Goal: Task Accomplishment & Management: Manage account settings

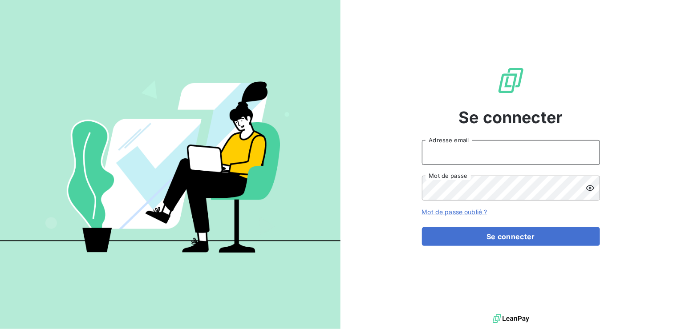
click at [472, 150] on input "Adresse email" at bounding box center [511, 152] width 178 height 25
type input "[EMAIL_ADDRESS][PERSON_NAME][DOMAIN_NAME]"
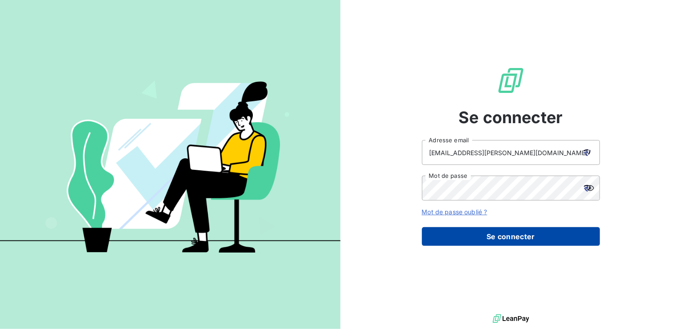
click at [516, 235] on button "Se connecter" at bounding box center [511, 236] width 178 height 19
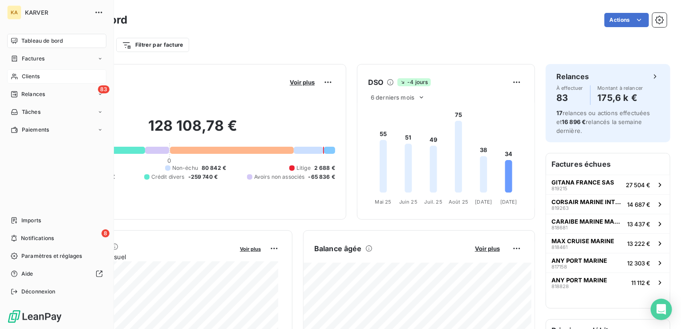
click at [34, 75] on span "Clients" at bounding box center [31, 77] width 18 height 8
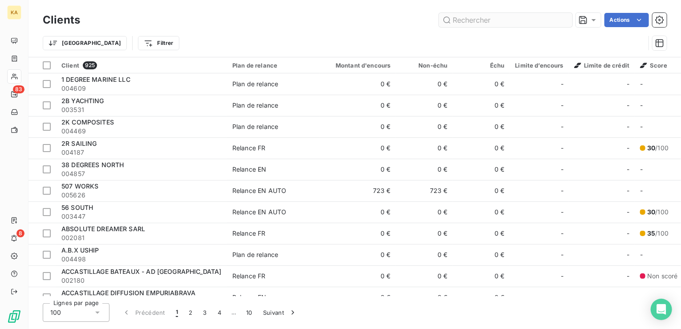
click at [472, 20] on input "text" at bounding box center [505, 20] width 133 height 14
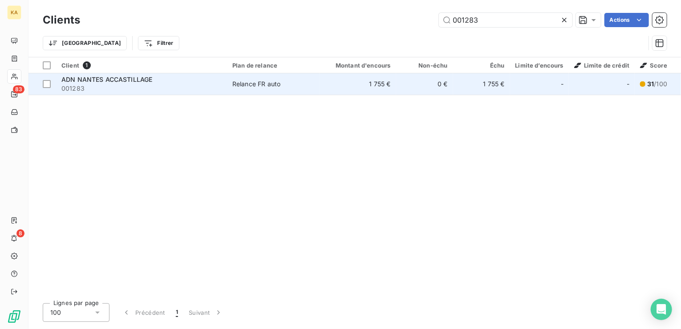
type input "001283"
click at [491, 85] on td "1 755 €" at bounding box center [481, 83] width 57 height 21
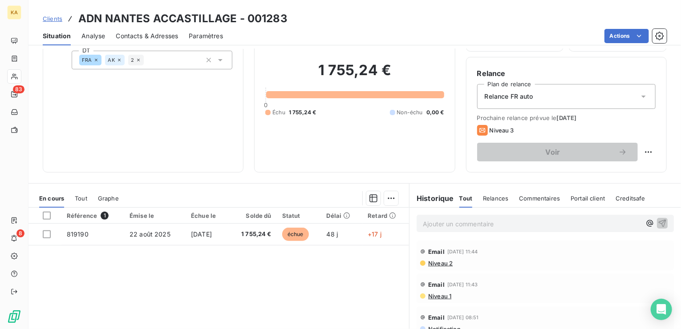
scroll to position [44, 0]
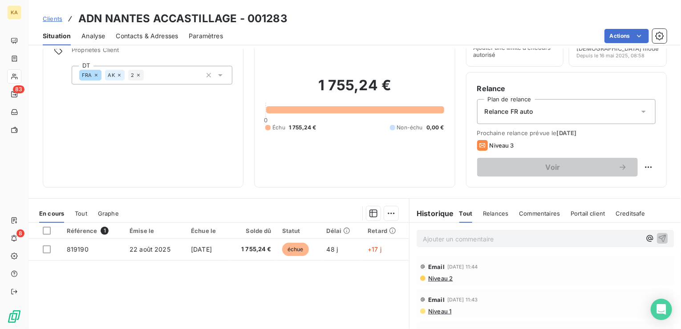
click at [54, 19] on span "Clients" at bounding box center [53, 18] width 20 height 7
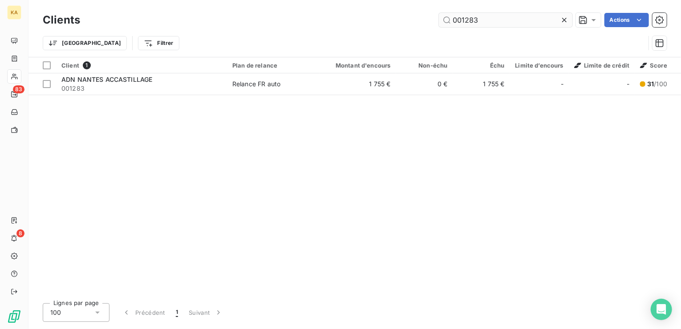
drag, startPoint x: 480, startPoint y: 26, endPoint x: 483, endPoint y: 23, distance: 4.7
click at [483, 23] on input "001283" at bounding box center [505, 20] width 133 height 14
drag, startPoint x: 484, startPoint y: 20, endPoint x: 371, endPoint y: 28, distance: 112.4
click at [371, 28] on div "Clients 001283 Actions" at bounding box center [355, 20] width 624 height 19
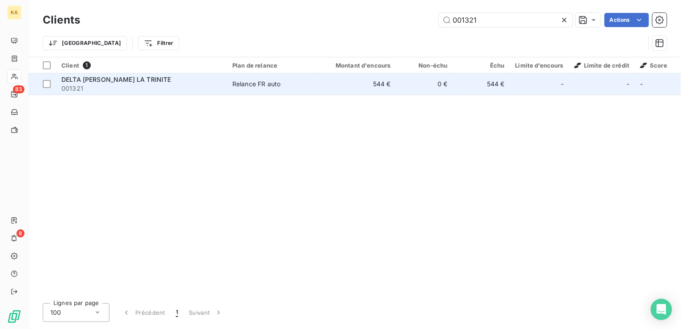
type input "001321"
click at [379, 83] on td "544 €" at bounding box center [357, 83] width 77 height 21
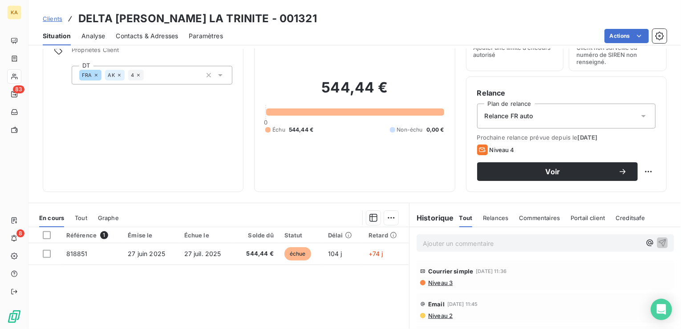
click at [437, 282] on span "Niveau 3" at bounding box center [439, 282] width 25 height 7
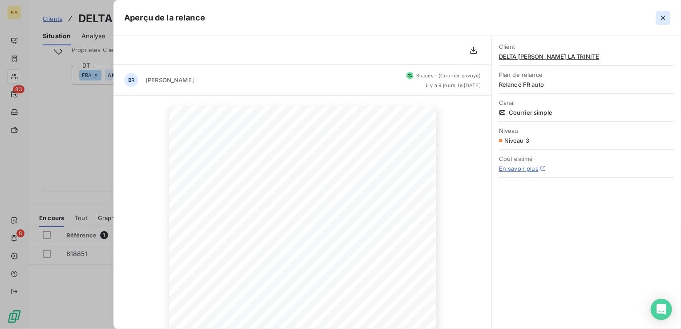
click at [661, 16] on icon "button" at bounding box center [663, 18] width 4 height 4
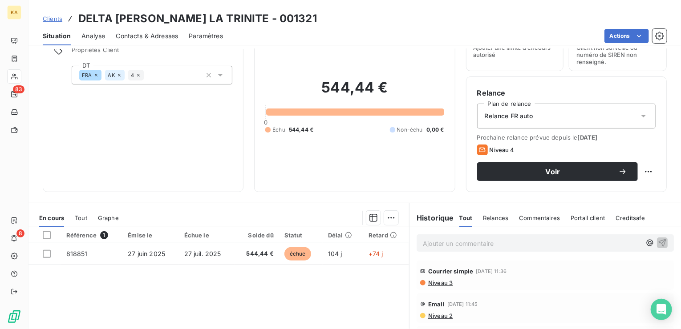
click at [434, 314] on span "Niveau 2" at bounding box center [439, 315] width 25 height 7
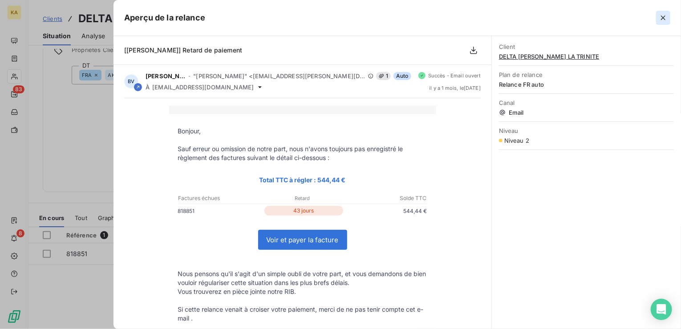
click at [663, 16] on icon "button" at bounding box center [662, 17] width 9 height 9
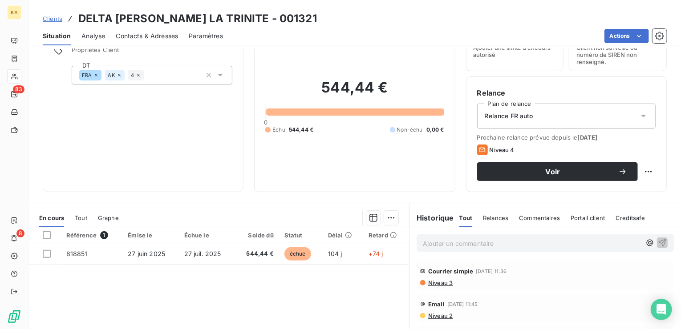
click at [60, 17] on span "Clients" at bounding box center [53, 18] width 20 height 7
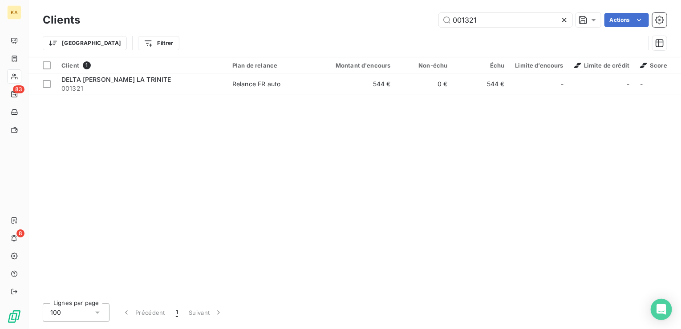
drag, startPoint x: 480, startPoint y: 20, endPoint x: 384, endPoint y: 14, distance: 96.3
click at [386, 17] on div "001321 Actions" at bounding box center [379, 20] width 576 height 14
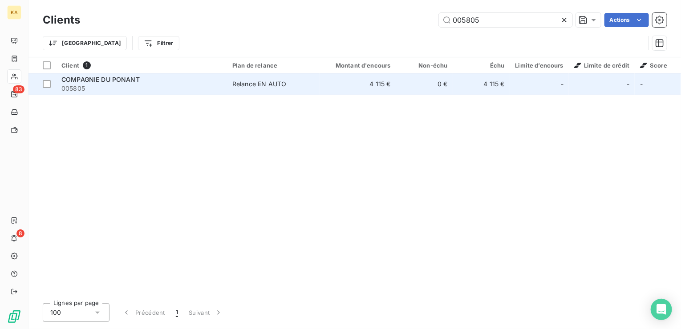
type input "005805"
click at [382, 81] on td "4 115 €" at bounding box center [357, 83] width 77 height 21
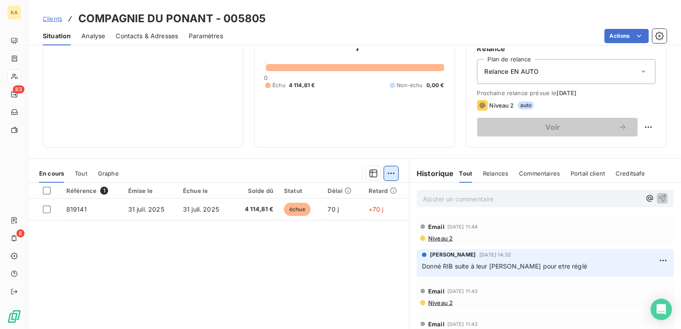
scroll to position [44, 0]
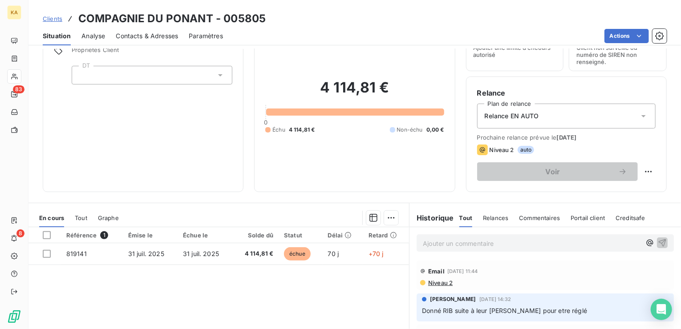
click at [52, 19] on span "Clients" at bounding box center [53, 18] width 20 height 7
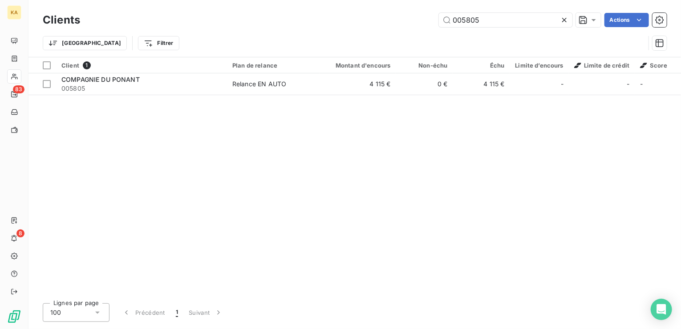
drag, startPoint x: 486, startPoint y: 16, endPoint x: 412, endPoint y: 3, distance: 74.5
click at [412, 3] on div "Clients 005805 Actions Trier Filtrer" at bounding box center [354, 28] width 652 height 57
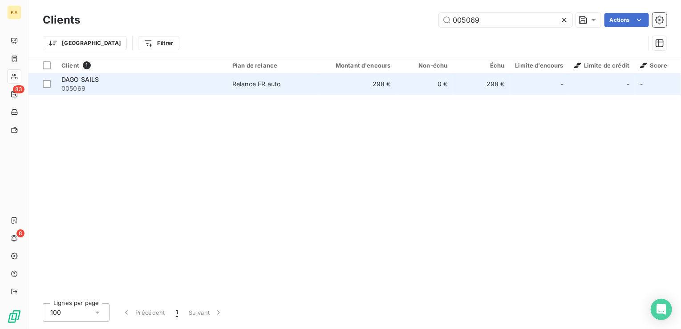
type input "005069"
click at [256, 85] on div "Relance FR auto" at bounding box center [256, 84] width 48 height 9
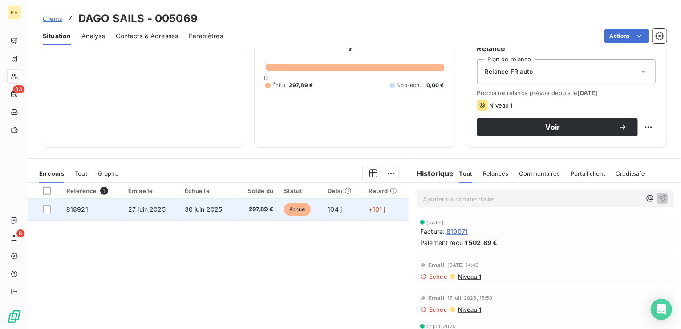
click at [149, 211] on span "27 juin 2025" at bounding box center [146, 210] width 37 height 8
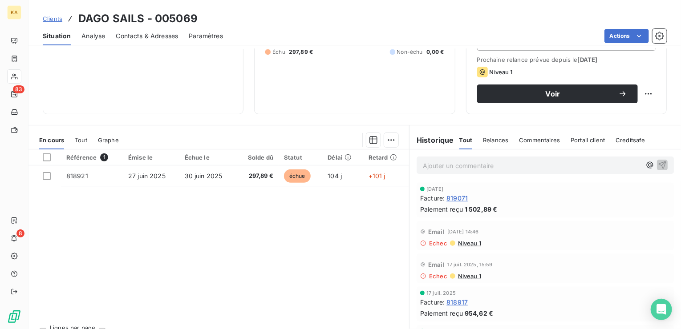
scroll to position [128, 0]
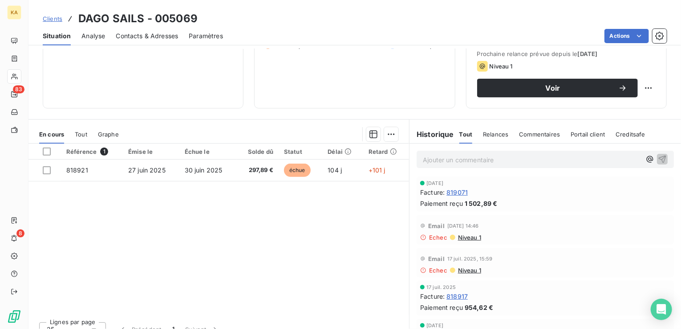
click at [53, 17] on span "Clients" at bounding box center [53, 18] width 20 height 7
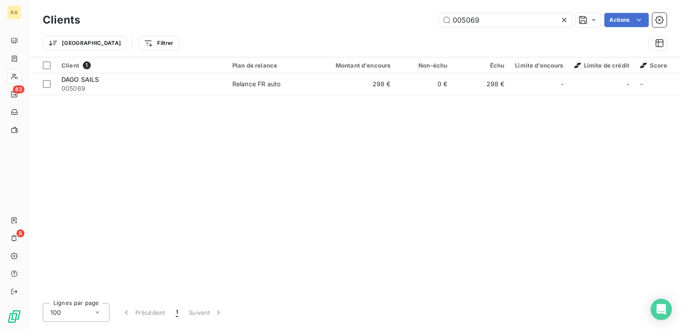
drag, startPoint x: 493, startPoint y: 20, endPoint x: 395, endPoint y: 37, distance: 99.4
click at [395, 37] on div "Clients 005069 Actions Trier Filtrer" at bounding box center [355, 34] width 624 height 46
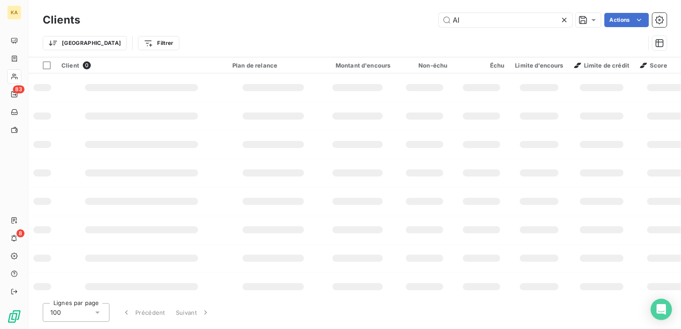
type input "A"
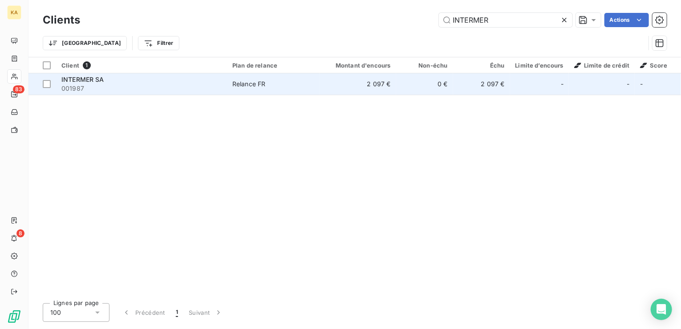
type input "INTERMER"
click at [242, 81] on div "Relance FR" at bounding box center [248, 84] width 33 height 9
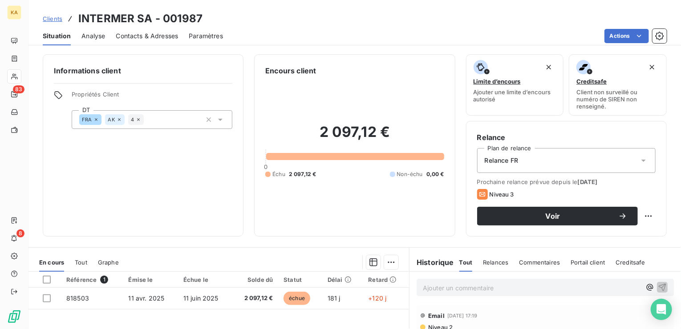
click at [50, 19] on span "Clients" at bounding box center [53, 18] width 20 height 7
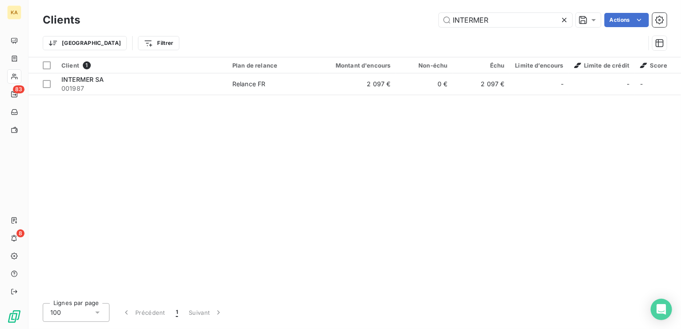
drag, startPoint x: 493, startPoint y: 24, endPoint x: 380, endPoint y: 40, distance: 114.3
click at [380, 40] on div "Clients INTERMER Actions Trier Filtrer" at bounding box center [355, 34] width 624 height 46
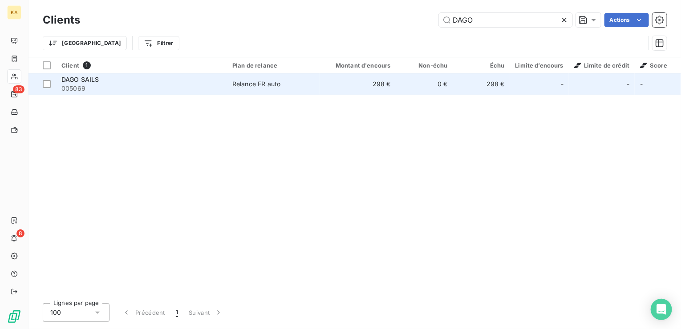
type input "DAGO"
click at [262, 84] on div "Relance FR auto" at bounding box center [256, 84] width 48 height 9
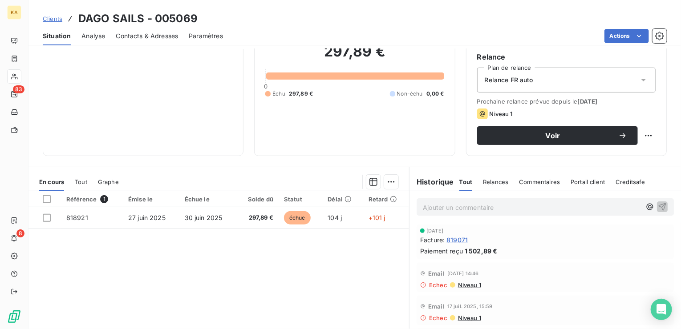
scroll to position [89, 0]
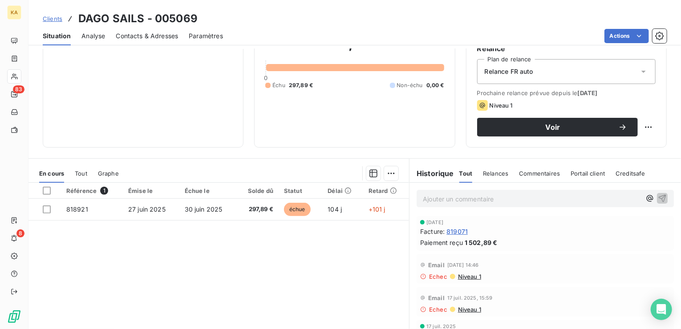
click at [463, 275] on span "Niveau 1" at bounding box center [469, 276] width 24 height 7
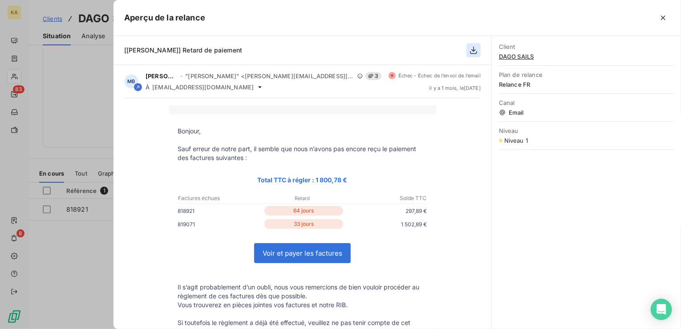
click at [472, 49] on icon "button" at bounding box center [473, 50] width 9 height 9
click at [663, 17] on icon "button" at bounding box center [663, 18] width 4 height 4
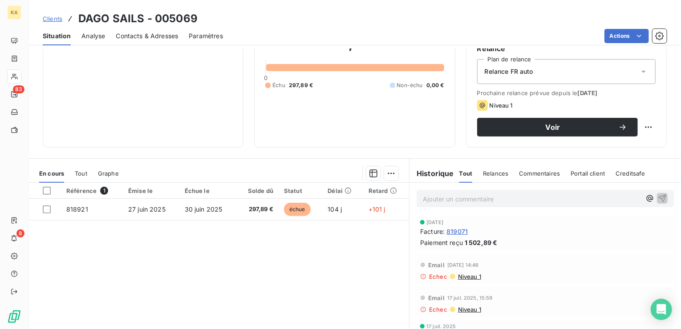
click at [53, 16] on span "Clients" at bounding box center [53, 18] width 20 height 7
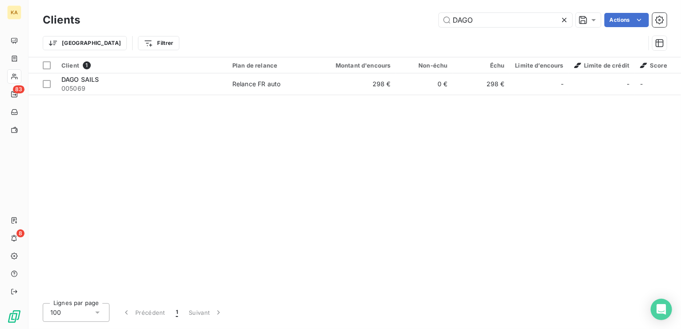
drag, startPoint x: 486, startPoint y: 20, endPoint x: 402, endPoint y: 21, distance: 83.7
click at [403, 22] on div "DAGO Actions" at bounding box center [379, 20] width 576 height 14
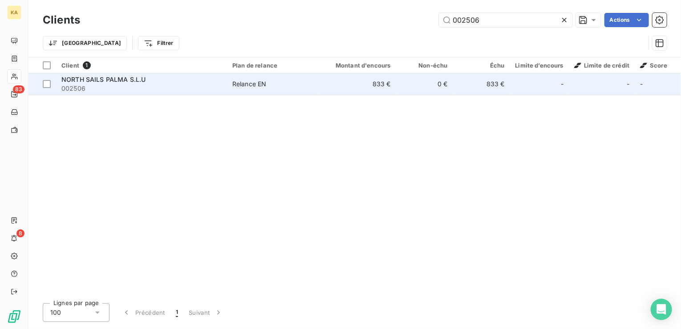
type input "002506"
click at [74, 87] on span "002506" at bounding box center [141, 88] width 160 height 9
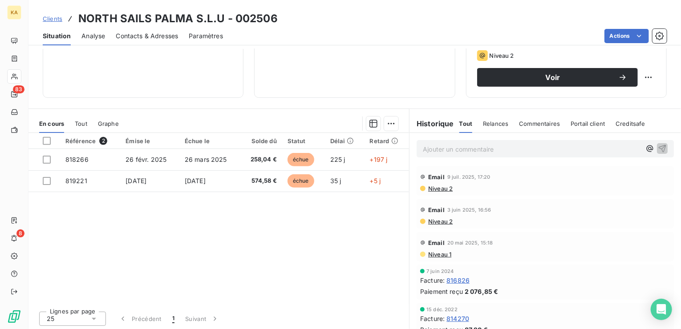
scroll to position [140, 0]
